Goal: Navigation & Orientation: Find specific page/section

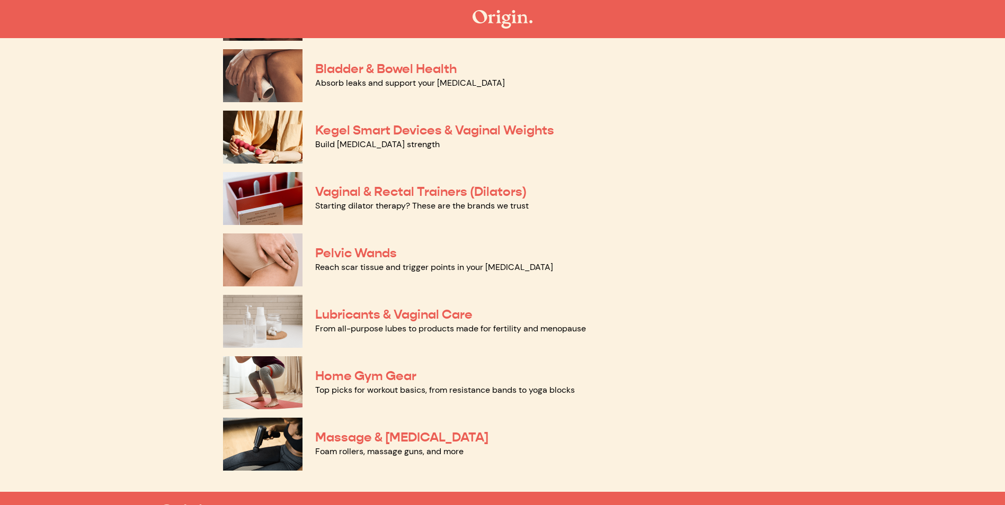
scroll to position [441, 0]
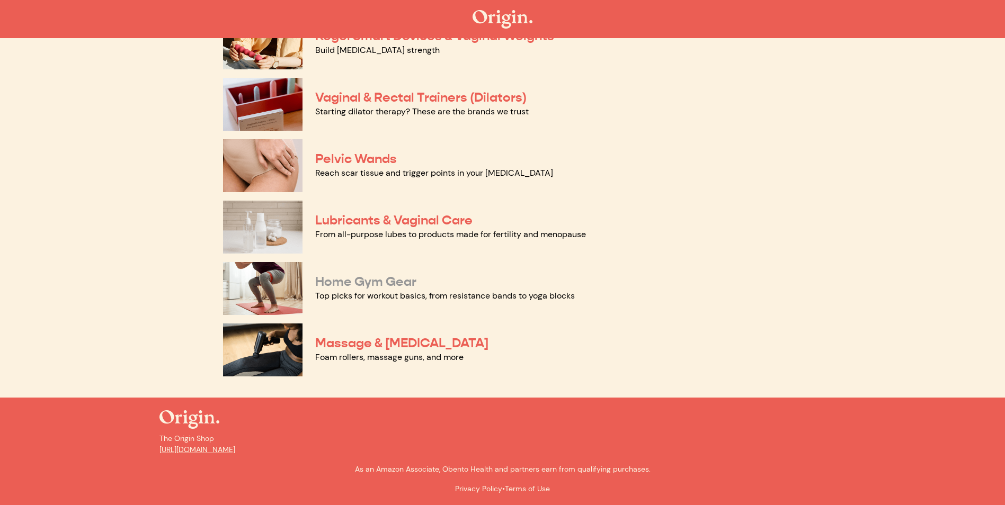
click at [381, 278] on link "Home Gym Gear" at bounding box center [365, 282] width 101 height 16
drag, startPoint x: 460, startPoint y: 344, endPoint x: 465, endPoint y: 337, distance: 8.1
click at [460, 344] on link "Massage & Myofascial Release" at bounding box center [401, 343] width 173 height 16
